Goal: Task Accomplishment & Management: Use online tool/utility

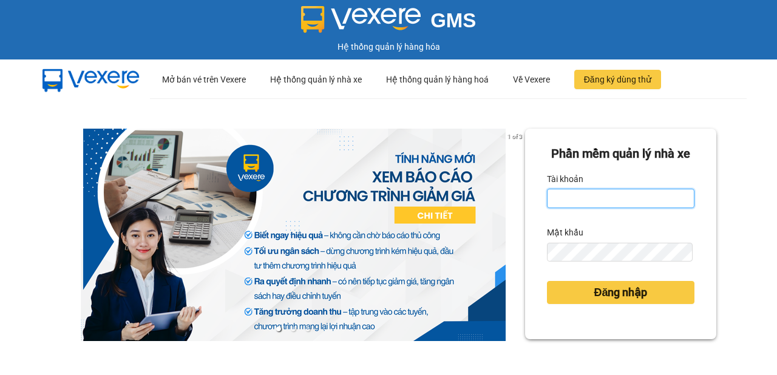
click at [611, 208] on input "Tài khoản" at bounding box center [620, 198] width 147 height 19
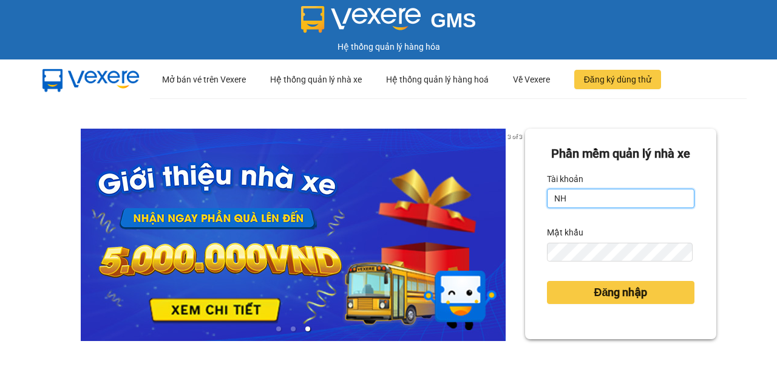
type input "N"
type input "nhuml.quochoang"
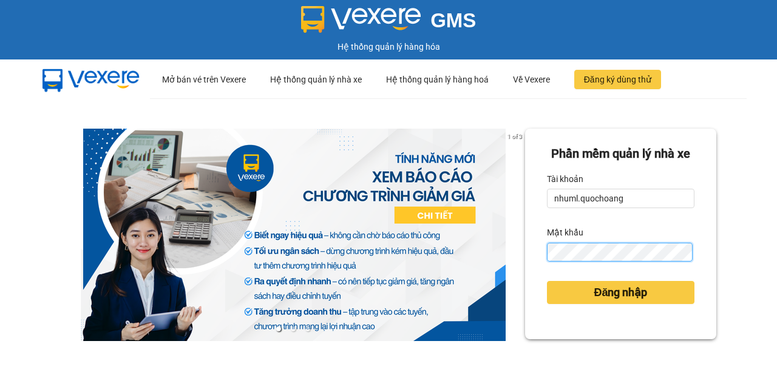
click at [547, 281] on button "Đăng nhập" at bounding box center [620, 292] width 147 height 23
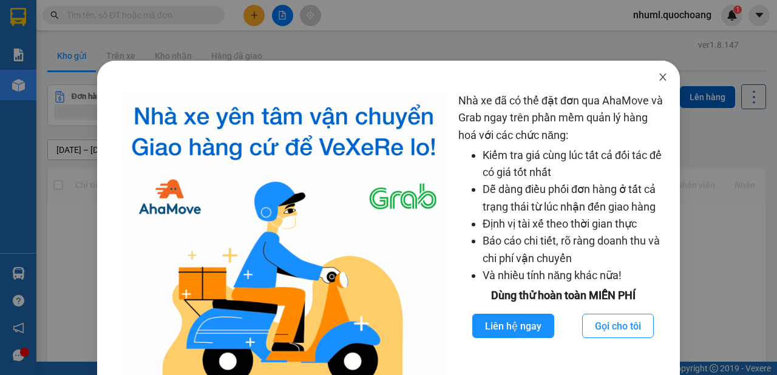
click at [664, 74] on span "Close" at bounding box center [663, 78] width 34 height 34
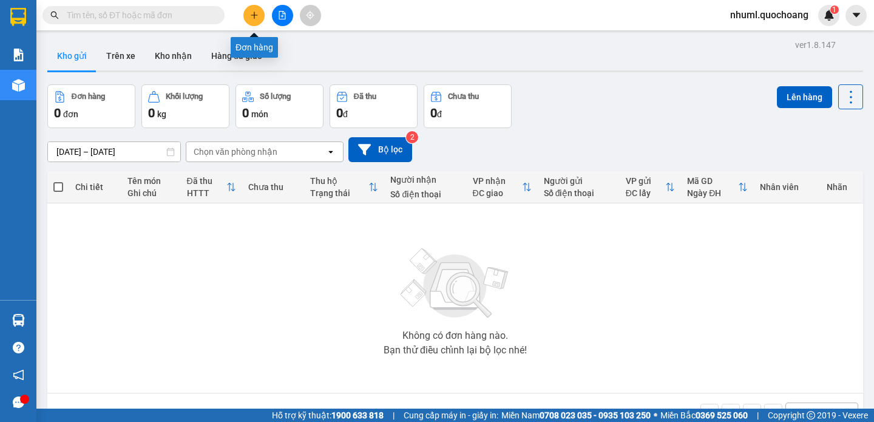
click at [249, 16] on button at bounding box center [253, 15] width 21 height 21
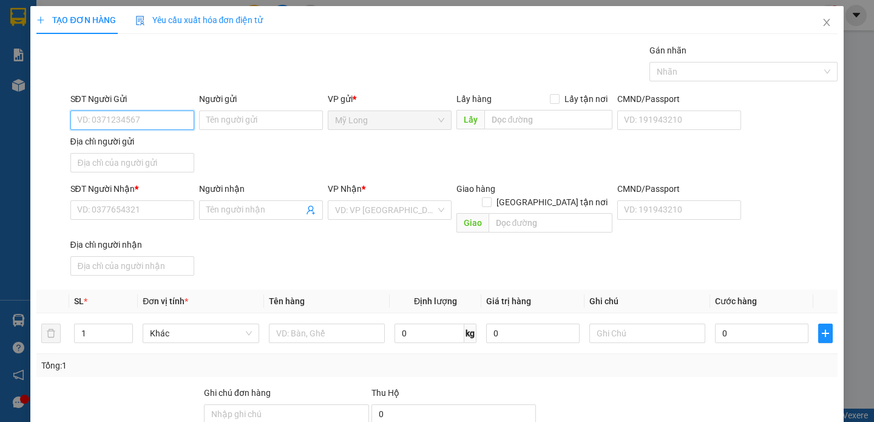
click at [181, 126] on input "SĐT Người Gửi" at bounding box center [132, 119] width 124 height 19
click at [166, 206] on input "SĐT Người Nhận *" at bounding box center [132, 209] width 124 height 19
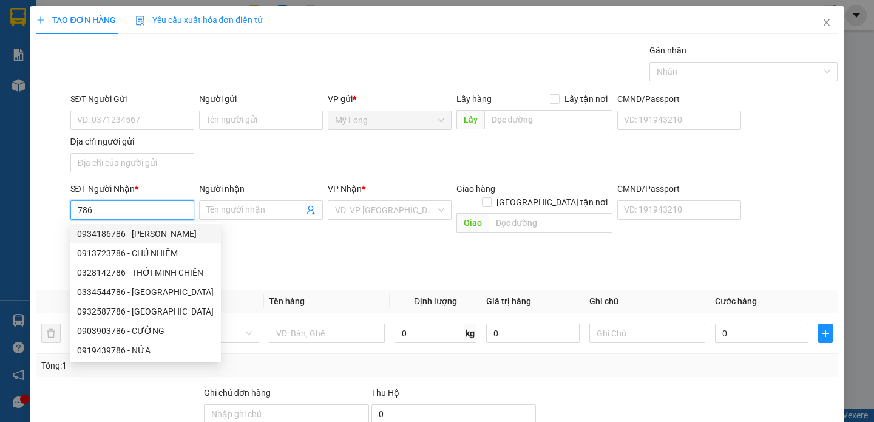
click at [178, 231] on div "0934186786 - NGUYỄN THỊ HOÀNG VÂN" at bounding box center [145, 233] width 137 height 13
type input "0934186786"
type input "NGUYỄN THỊ HOÀNG VÂN"
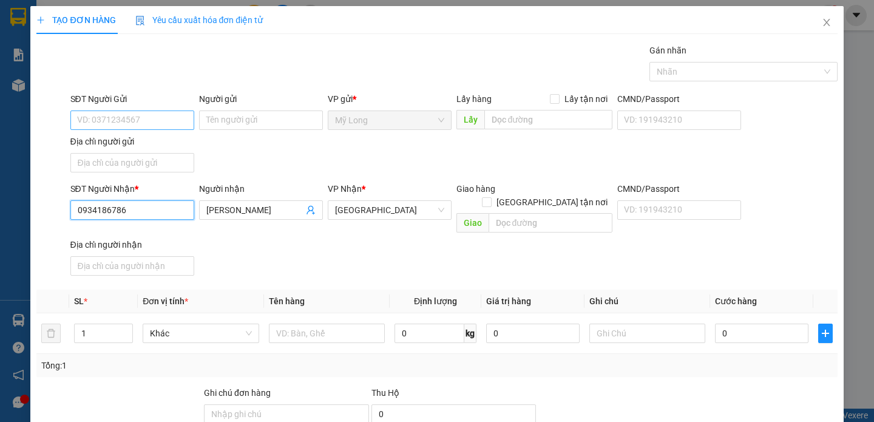
type input "0934186786"
click at [141, 123] on input "SĐT Người Gửi" at bounding box center [132, 119] width 124 height 19
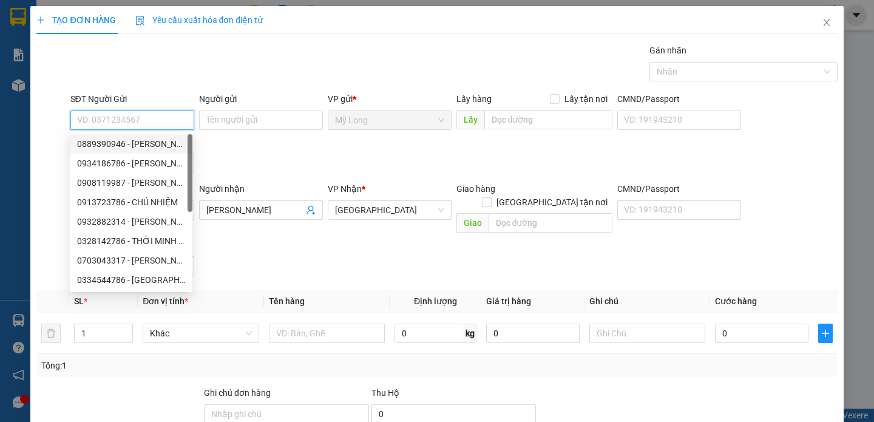
click at [171, 143] on div "0889390946 - NGÔ QUỐC VIỆT" at bounding box center [131, 143] width 108 height 13
type input "0889390946"
type input "NGÔ QUỐC VIỆT"
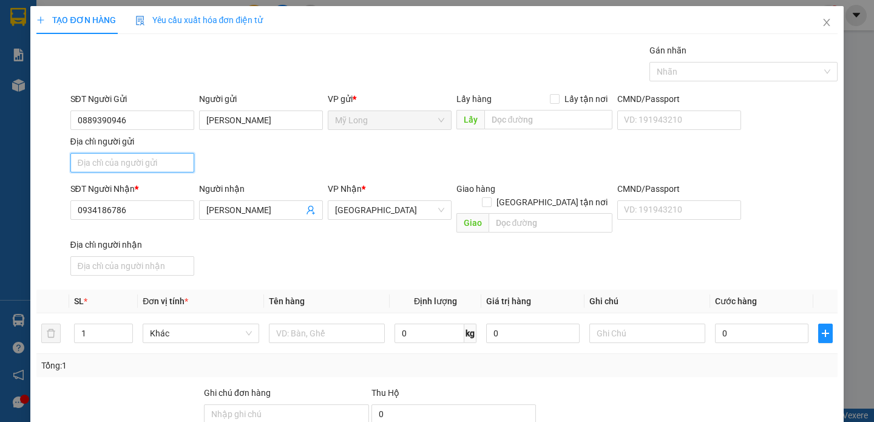
click at [151, 161] on input "Địa chỉ người gửi" at bounding box center [132, 162] width 124 height 19
type input "TỔ 9 ẤP MỸ LONG 1, MỸ HIỆP ĐỒNG THÁP"
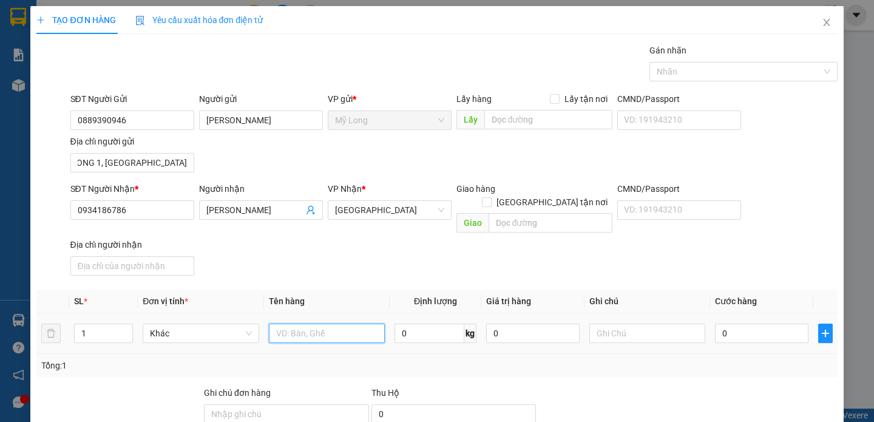
click at [320, 323] on input "text" at bounding box center [327, 332] width 116 height 19
type input "THÙNG"
click at [125, 328] on icon "up" at bounding box center [126, 330] width 4 height 4
click at [129, 324] on span "Increase Value" at bounding box center [125, 329] width 13 height 11
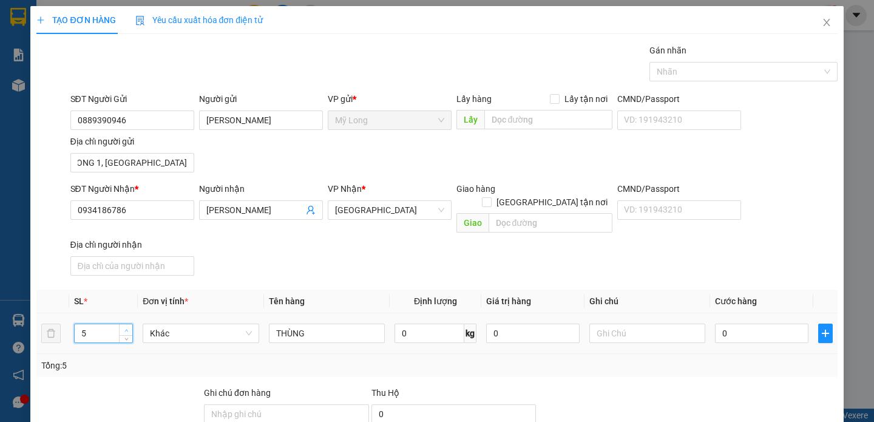
click at [129, 324] on span "Increase Value" at bounding box center [125, 329] width 13 height 11
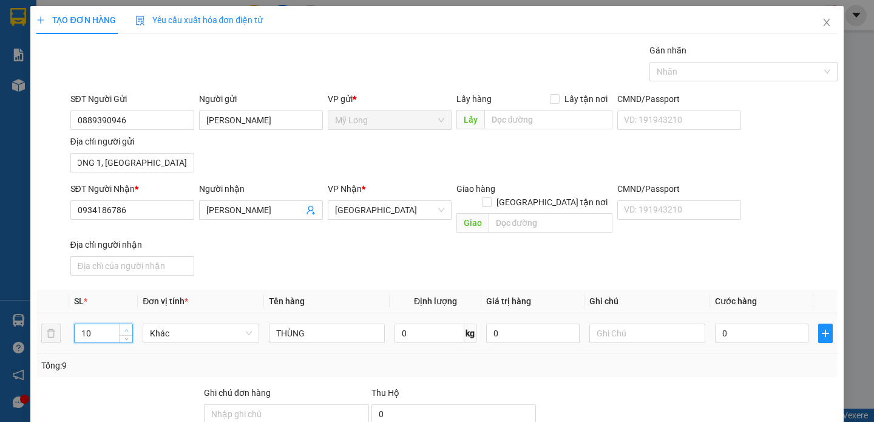
click at [129, 324] on span "Increase Value" at bounding box center [125, 329] width 13 height 11
type input "11"
click at [755, 323] on input "0" at bounding box center [761, 332] width 93 height 19
type input "6"
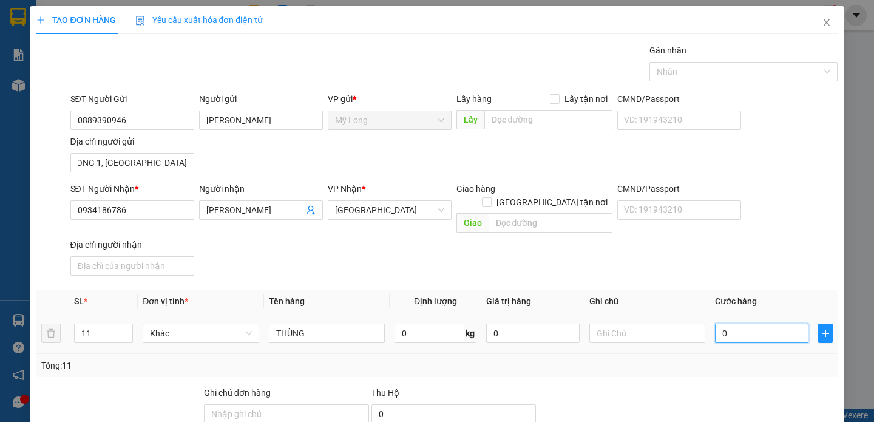
type input "6"
type input "66"
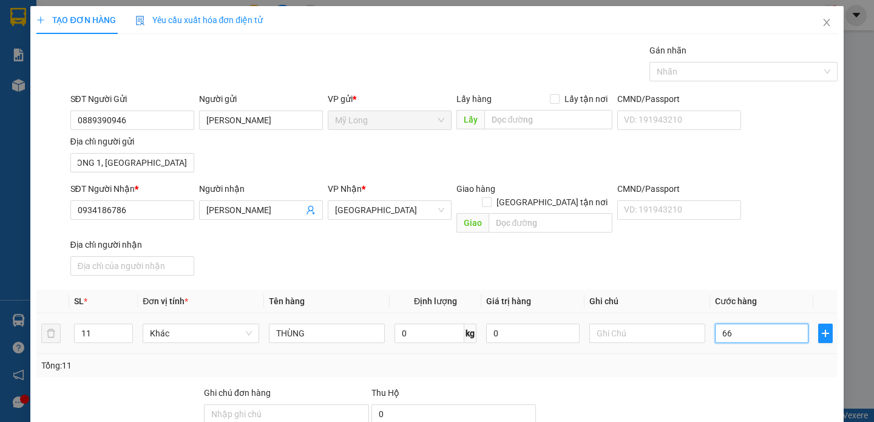
type input "660"
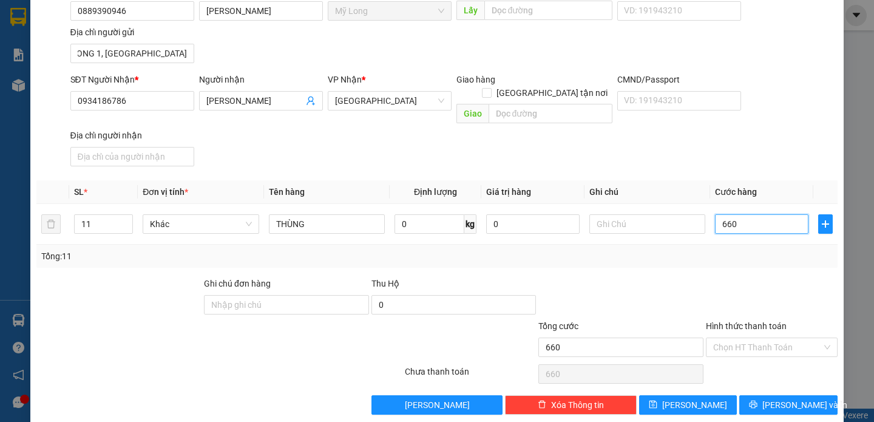
scroll to position [110, 0]
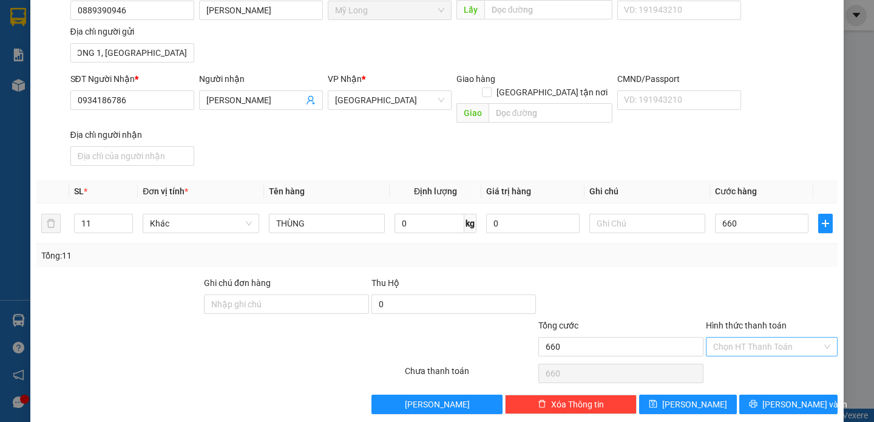
type input "660.000"
click at [776, 337] on input "Hình thức thanh toán" at bounding box center [767, 346] width 109 height 18
click at [759, 364] on div "Tại văn phòng" at bounding box center [765, 355] width 130 height 19
type input "0"
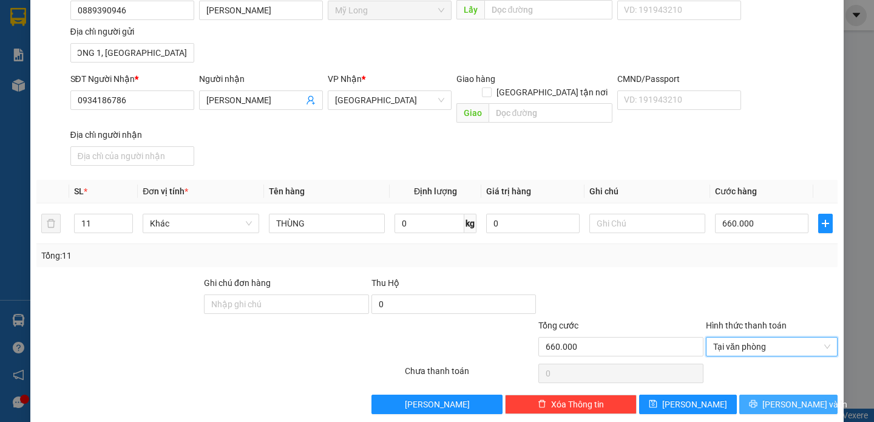
click at [775, 374] on button "Lưu và In" at bounding box center [788, 403] width 98 height 19
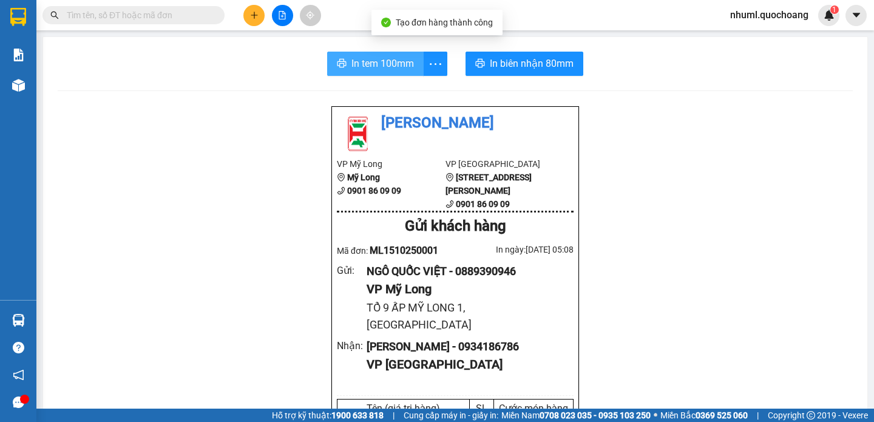
click at [391, 57] on span "In tem 100mm" at bounding box center [382, 63] width 62 height 15
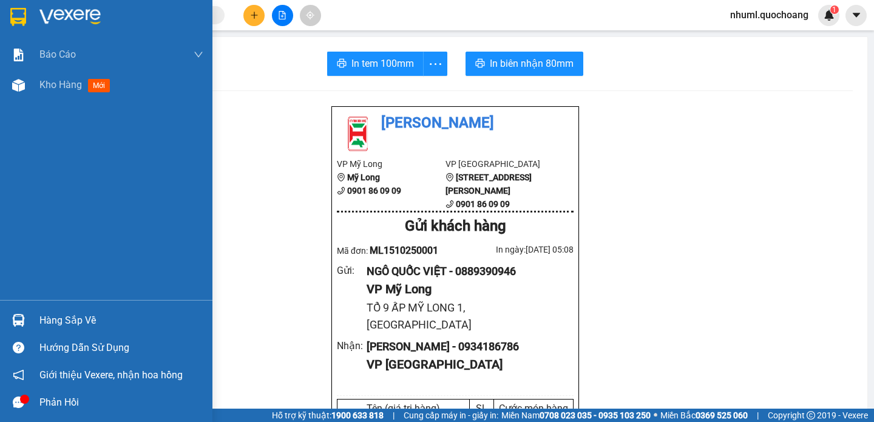
click at [67, 323] on div "Hàng sắp về" at bounding box center [121, 320] width 164 height 18
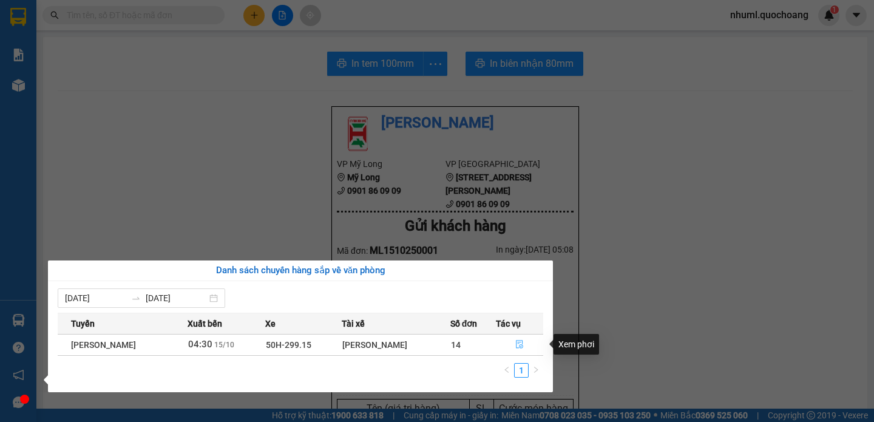
click at [523, 346] on icon "file-done" at bounding box center [519, 344] width 7 height 8
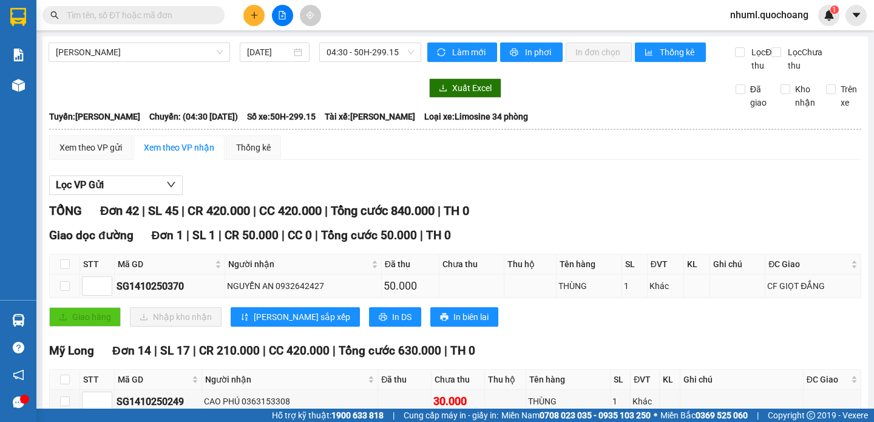
type input "15/10/2025"
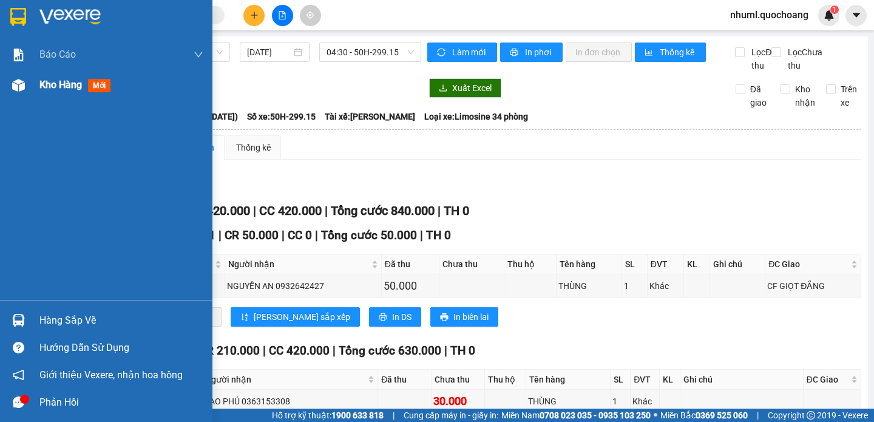
click at [30, 83] on div "Kho hàng mới" at bounding box center [106, 85] width 212 height 30
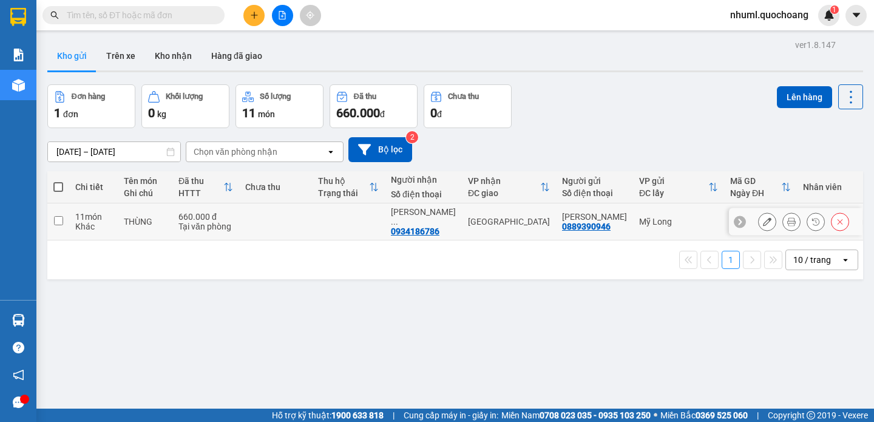
click at [56, 225] on input "checkbox" at bounding box center [58, 220] width 9 height 9
checkbox input "true"
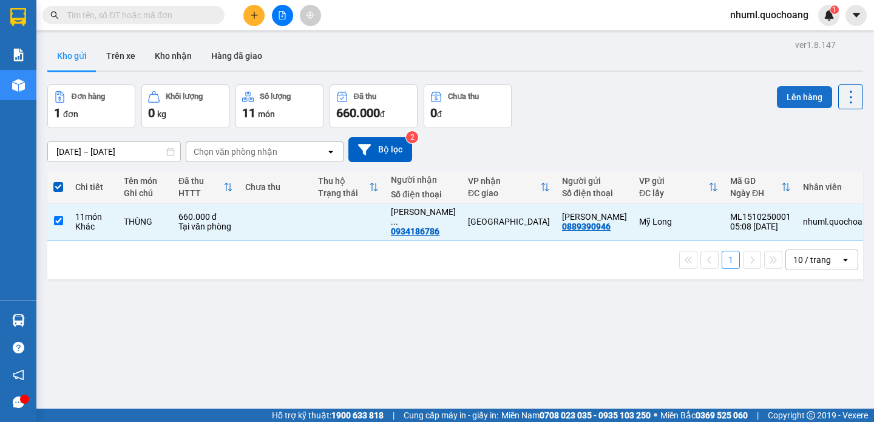
click at [776, 95] on button "Lên hàng" at bounding box center [804, 97] width 55 height 22
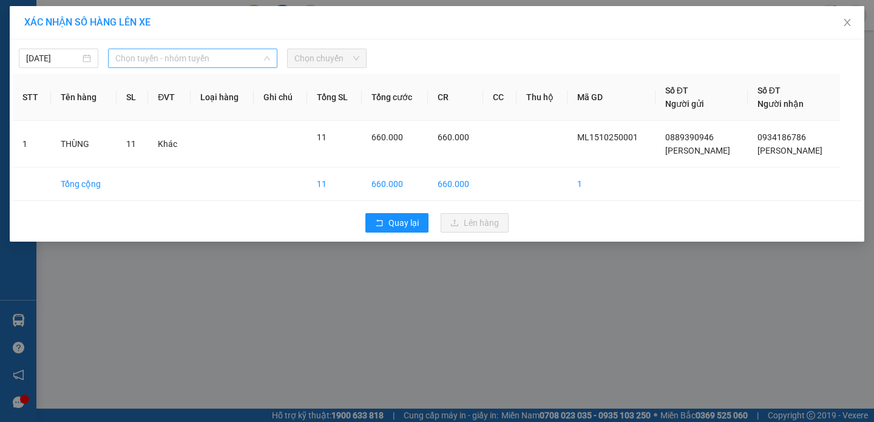
click at [220, 56] on span "Chọn tuyến - nhóm tuyến" at bounding box center [192, 58] width 155 height 18
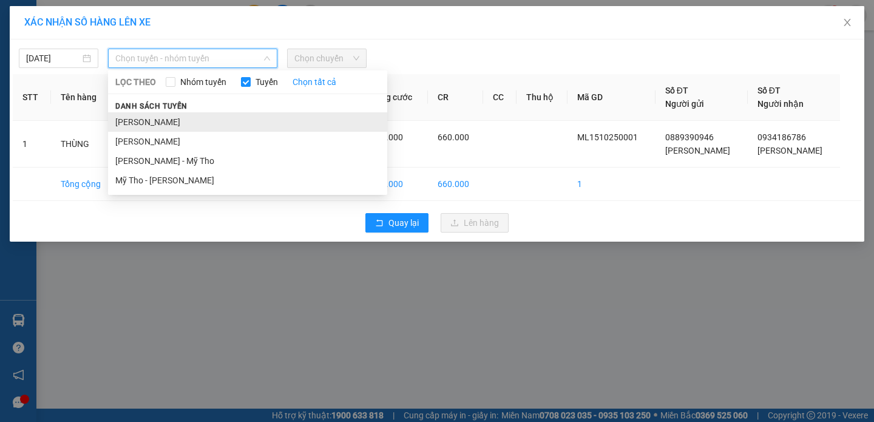
click at [219, 122] on li "Cao Lãnh - Hồ Chí Minh" at bounding box center [247, 121] width 279 height 19
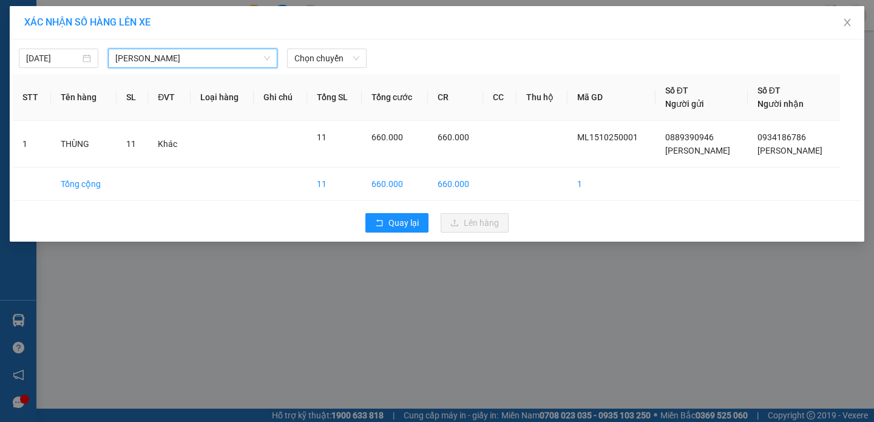
click at [332, 46] on div "15/10/2025 Cao Lãnh - Hồ Chí Minh Cao Lãnh - Hồ Chí Minh LỌC THEO Nhóm tuyến Tu…" at bounding box center [437, 54] width 848 height 25
click at [335, 54] on span "Chọn chuyến" at bounding box center [326, 58] width 65 height 18
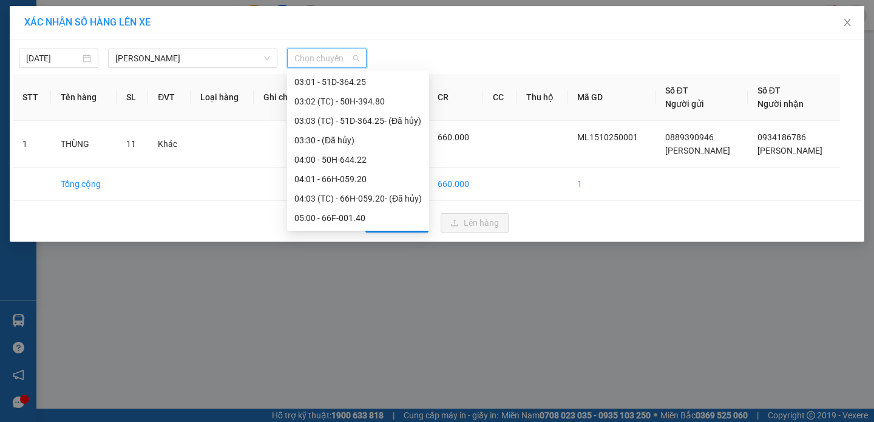
scroll to position [204, 0]
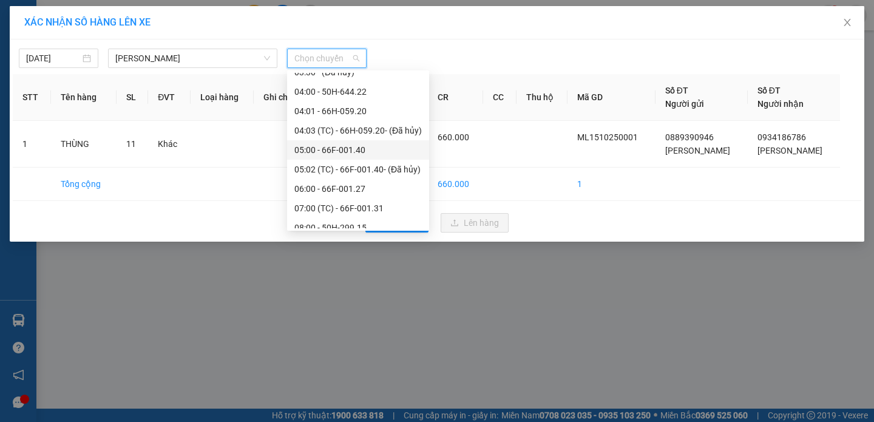
click at [350, 149] on div "05:00 - 66F-001.40" at bounding box center [357, 149] width 127 height 13
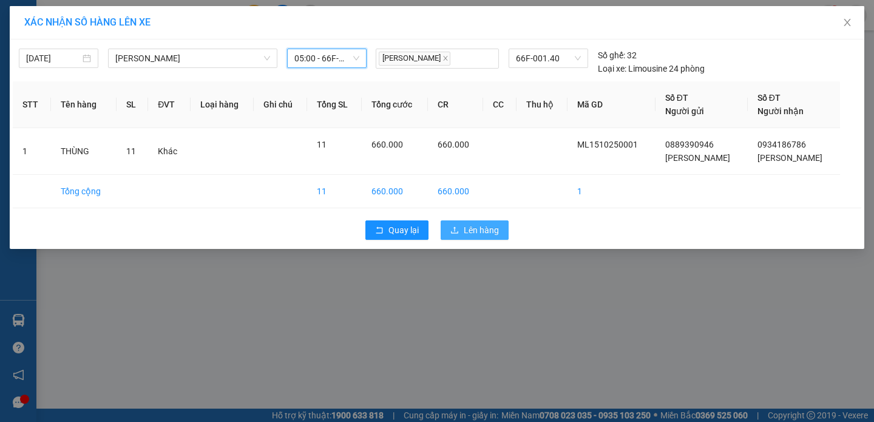
click at [488, 226] on span "Lên hàng" at bounding box center [481, 229] width 35 height 13
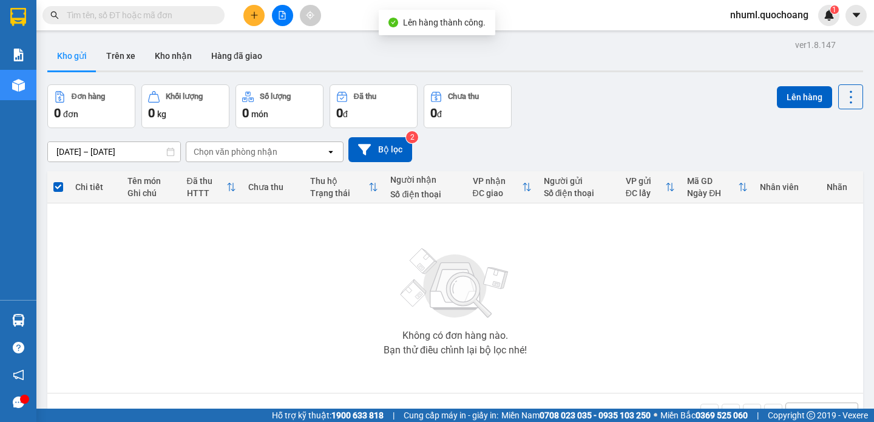
click at [768, 16] on span "nhuml.quochoang" at bounding box center [769, 14] width 98 height 15
click at [776, 34] on span "Đăng xuất" at bounding box center [775, 37] width 71 height 13
